Goal: Task Accomplishment & Management: Manage account settings

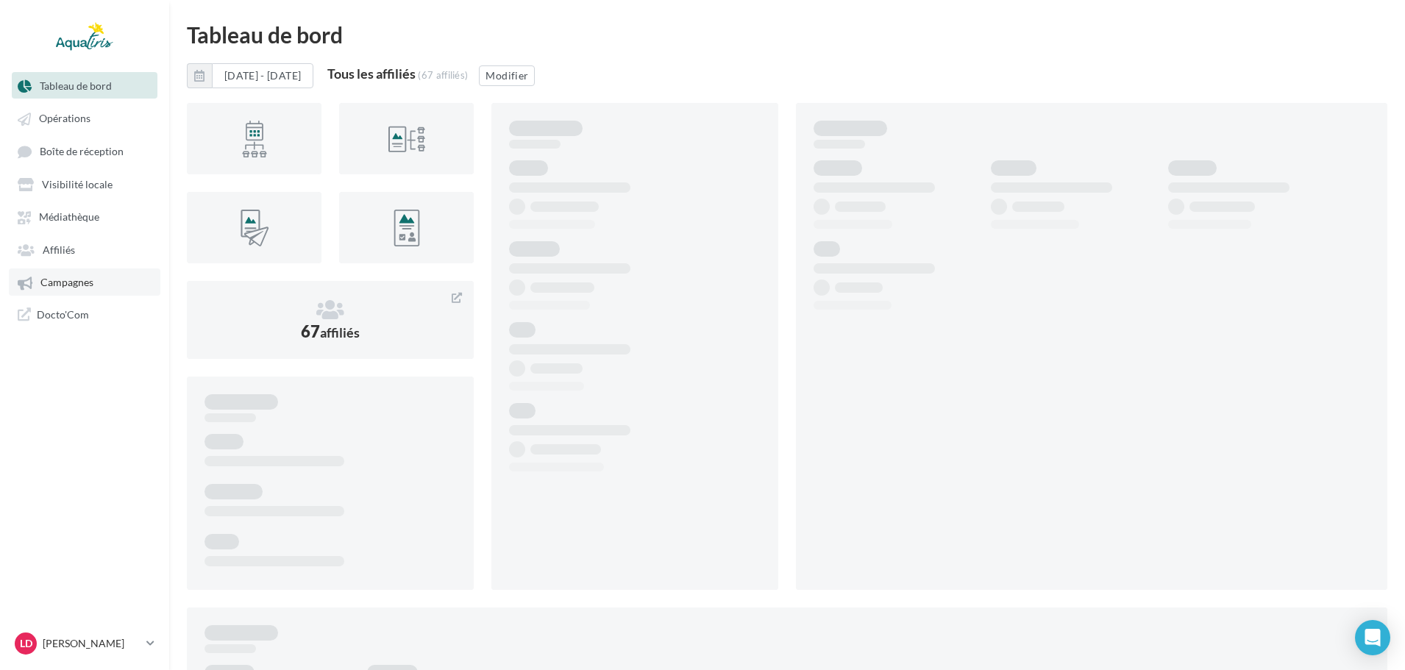
click at [96, 288] on link "Campagnes" at bounding box center [85, 281] width 152 height 26
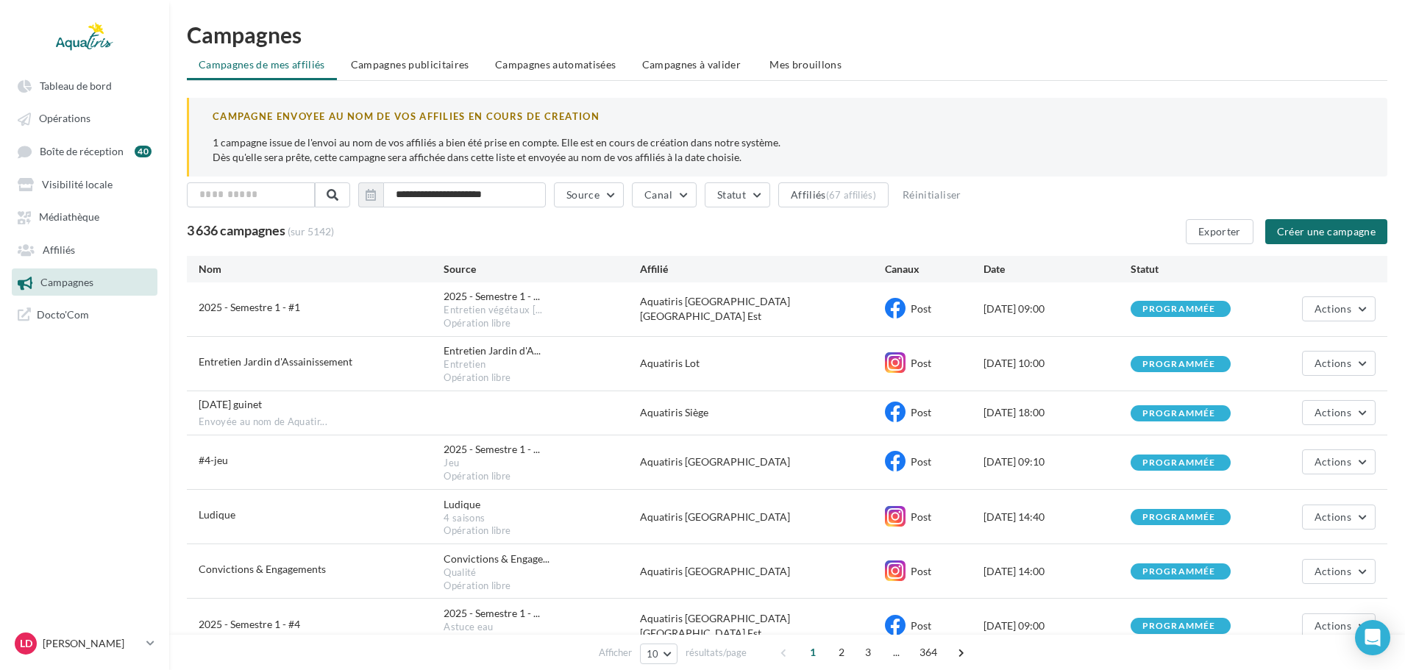
click at [708, 65] on span "Campagnes à valider" at bounding box center [691, 64] width 99 height 15
